Goal: Information Seeking & Learning: Learn about a topic

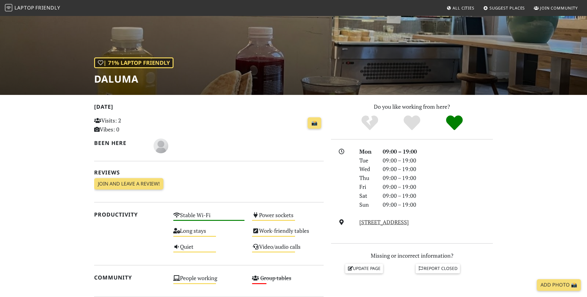
scroll to position [50, 0]
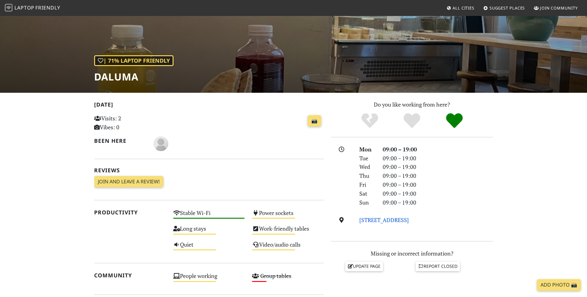
click at [367, 221] on link "Weinbergsweg 3, 10119, Berlin" at bounding box center [384, 220] width 50 height 7
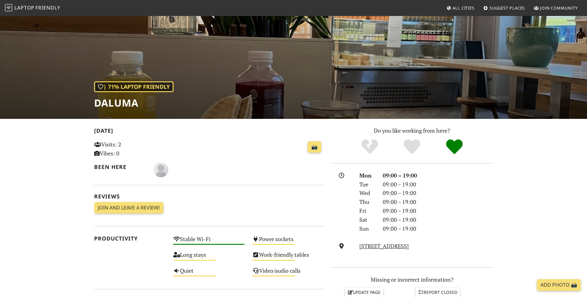
scroll to position [0, 0]
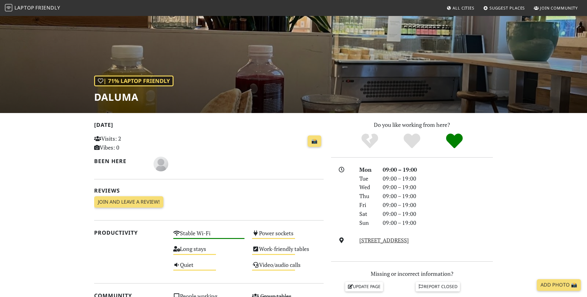
scroll to position [91, 0]
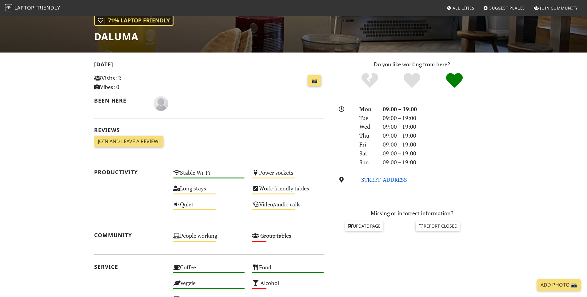
click at [383, 181] on link "Weinbergsweg 3, 10119, Berlin" at bounding box center [384, 179] width 50 height 7
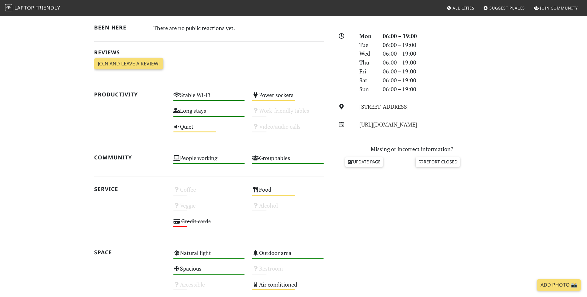
scroll to position [203, 0]
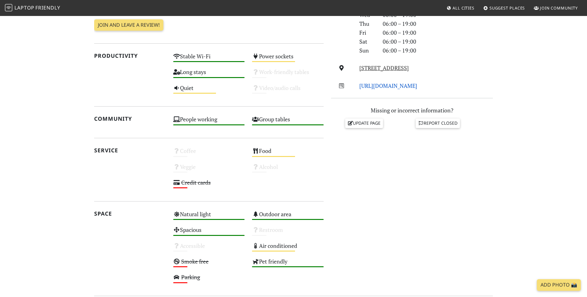
click at [387, 87] on link "http://www.mein-haus-am-see.com" at bounding box center [388, 85] width 58 height 7
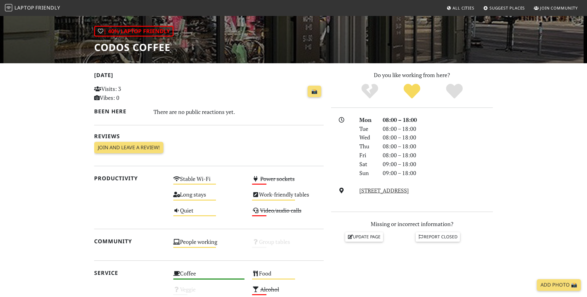
scroll to position [97, 0]
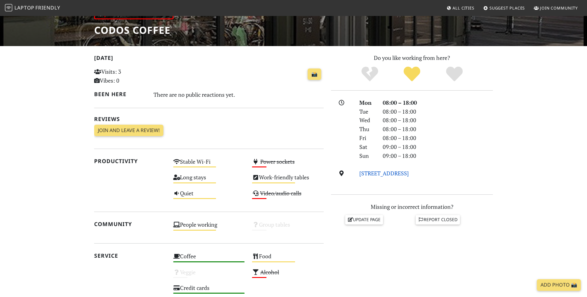
click at [367, 174] on link "Rosenthaler Str. 1, 10119, Berlin" at bounding box center [384, 173] width 50 height 7
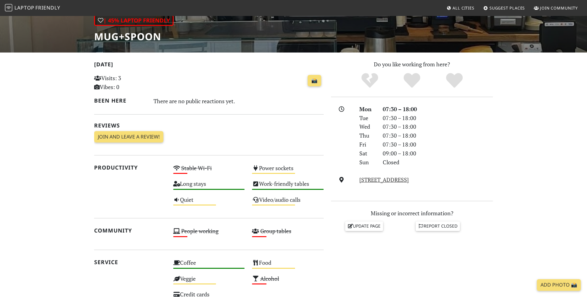
scroll to position [153, 0]
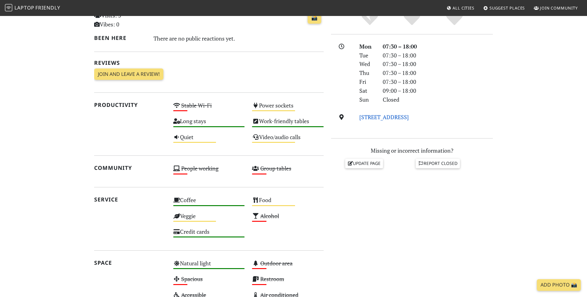
click at [400, 117] on link "[STREET_ADDRESS]" at bounding box center [384, 116] width 50 height 7
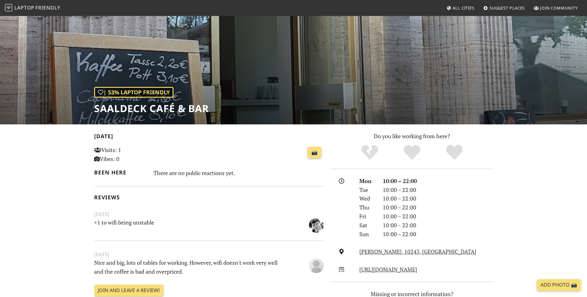
scroll to position [38, 0]
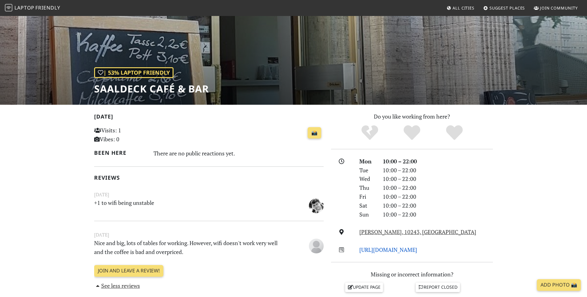
click at [377, 250] on link "http://www.saaldeck.de/" at bounding box center [388, 249] width 58 height 7
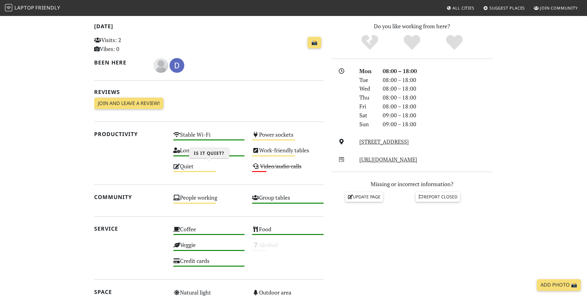
scroll to position [153, 0]
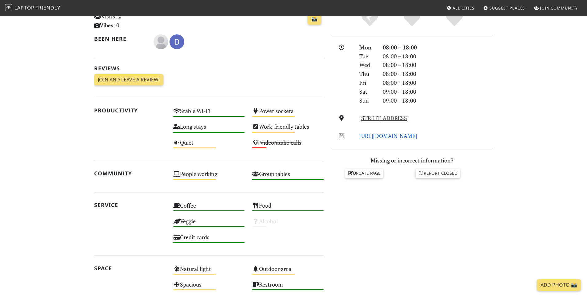
click at [380, 136] on link "http://www.hermanneicke.de/" at bounding box center [388, 135] width 58 height 7
click at [386, 120] on link "Brunnenstraße, 10115, Berlin" at bounding box center [384, 117] width 50 height 7
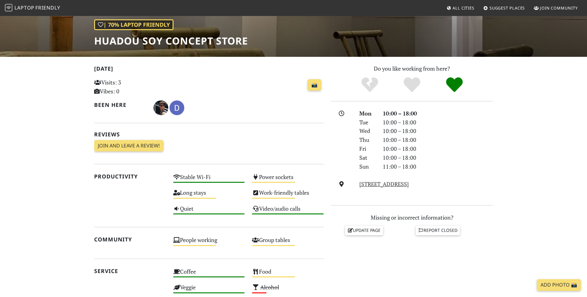
scroll to position [170, 0]
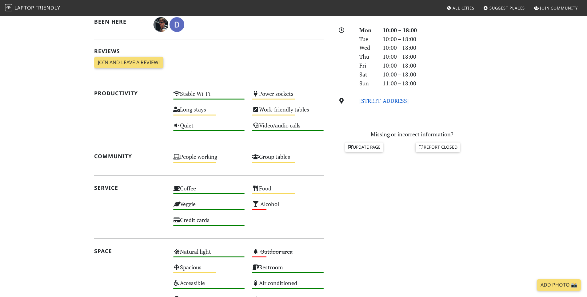
click at [401, 100] on link "[STREET_ADDRESS]" at bounding box center [384, 100] width 50 height 7
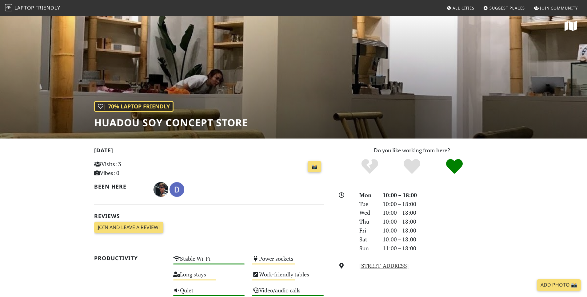
scroll to position [0, 0]
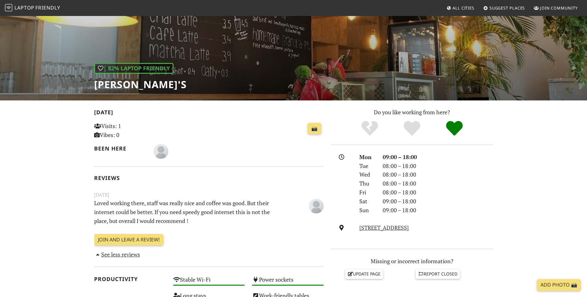
scroll to position [83, 0]
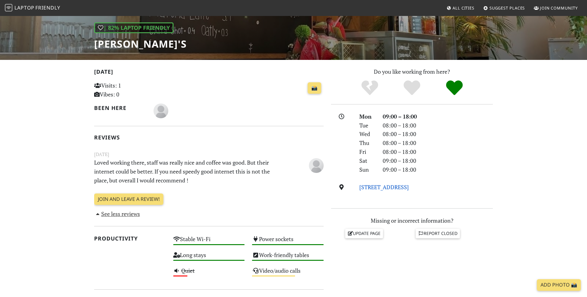
click at [378, 184] on link "Choriner Str. 84, 10119, Berlin" at bounding box center [384, 187] width 50 height 7
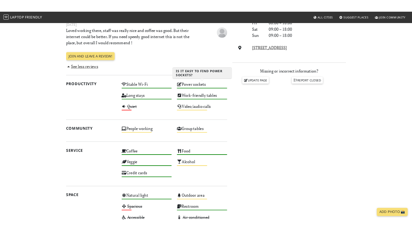
scroll to position [221, 0]
